Goal: Transaction & Acquisition: Purchase product/service

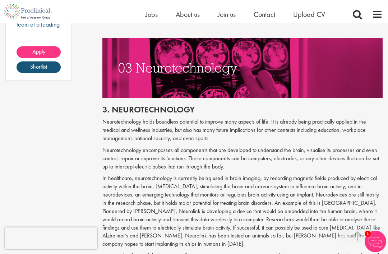
scroll to position [680, 0]
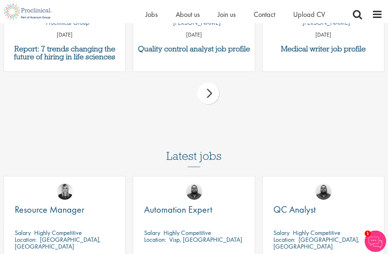
scroll to position [2672, 0]
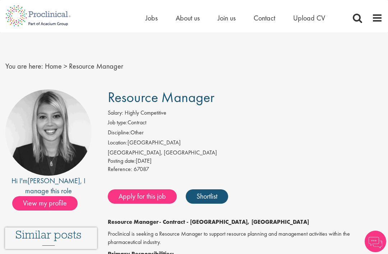
click at [130, 189] on link "Apply for this job" at bounding box center [142, 196] width 69 height 14
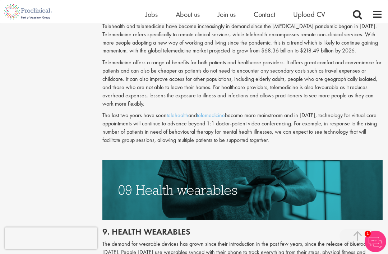
scroll to position [1829, 0]
